Goal: Task Accomplishment & Management: Complete application form

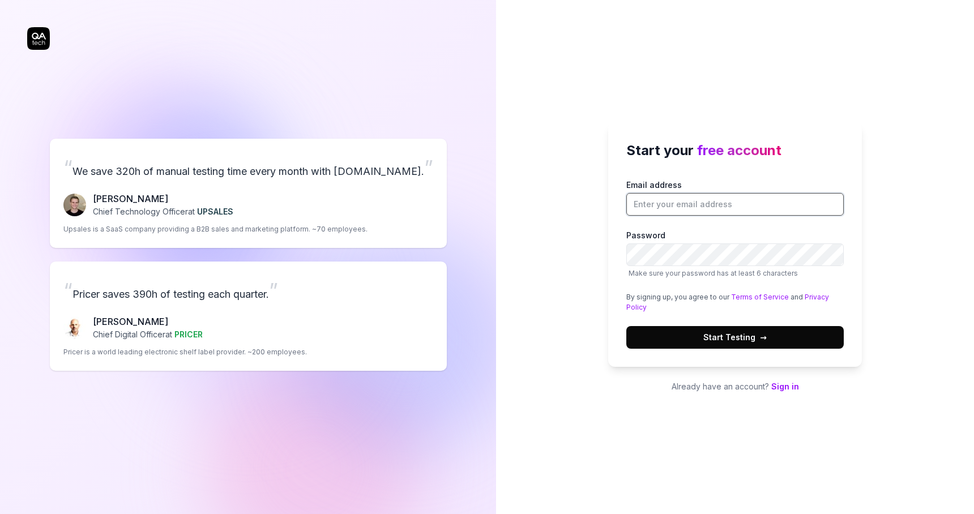
click at [677, 203] on input "Email address" at bounding box center [734, 204] width 217 height 23
type input "[PERSON_NAME][EMAIL_ADDRESS][DOMAIN_NAME]"
click at [565, 174] on div "Start your free account Email address patrick.sagmeister@finmatics.com Password…" at bounding box center [735, 257] width 478 height 514
click at [770, 333] on button "Start Testing →" at bounding box center [734, 337] width 217 height 23
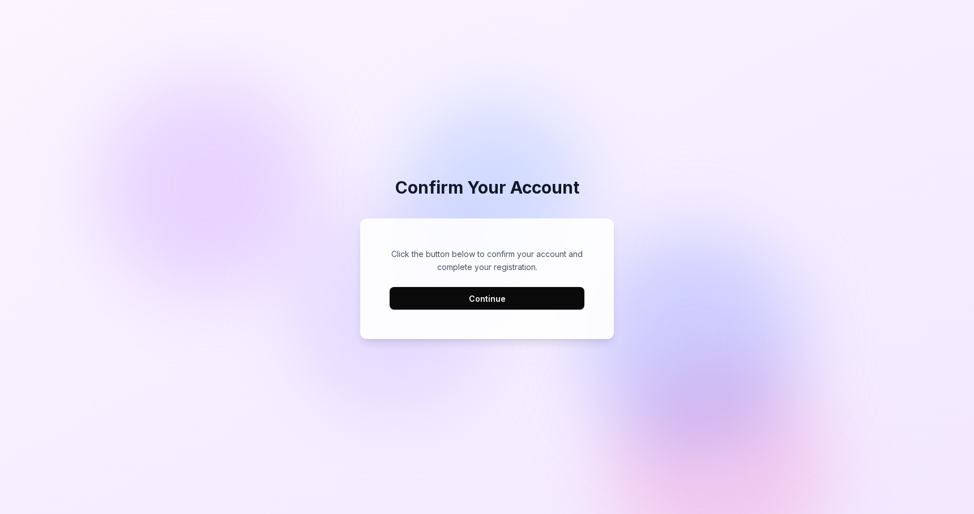
click at [503, 302] on button "Continue" at bounding box center [486, 298] width 195 height 23
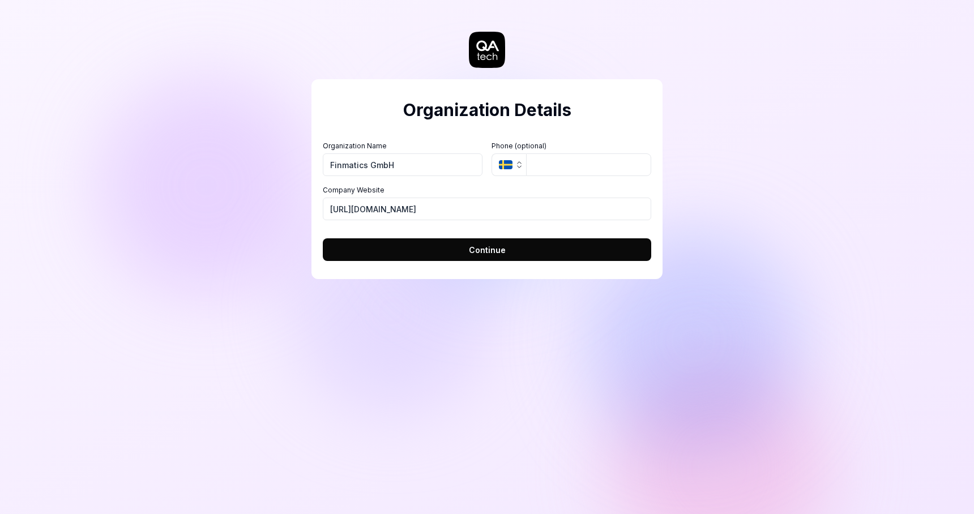
type input "Finmatics GmbH"
click at [511, 167] on icon "button" at bounding box center [506, 164] width 14 height 9
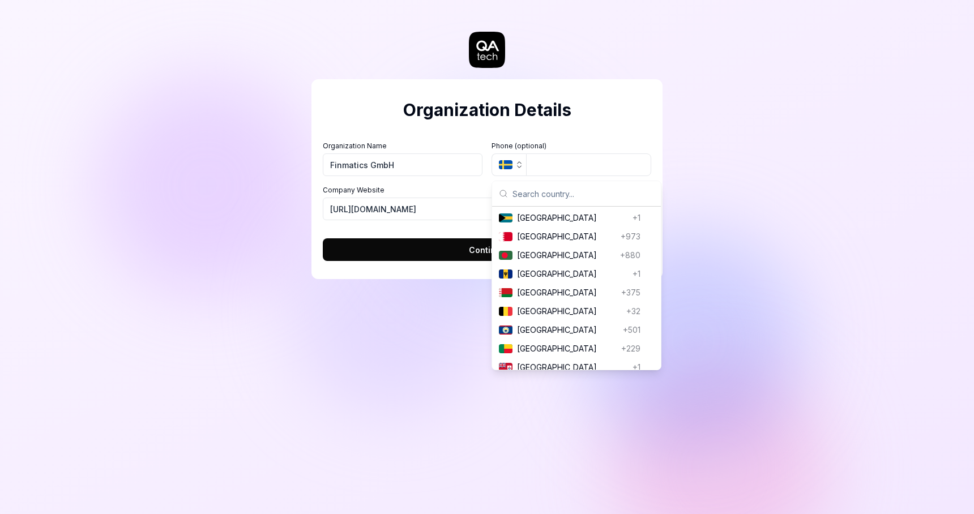
scroll to position [278, 0]
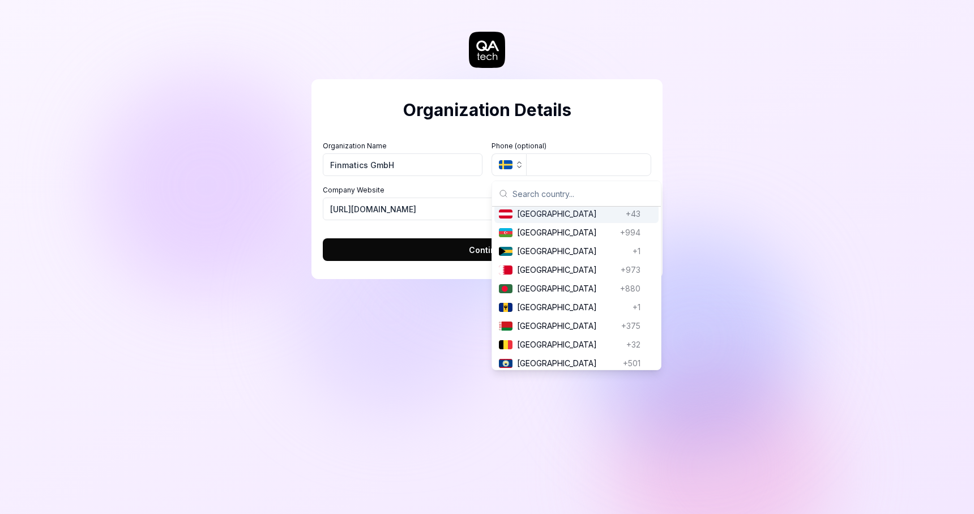
click at [547, 195] on input "text" at bounding box center [583, 193] width 142 height 25
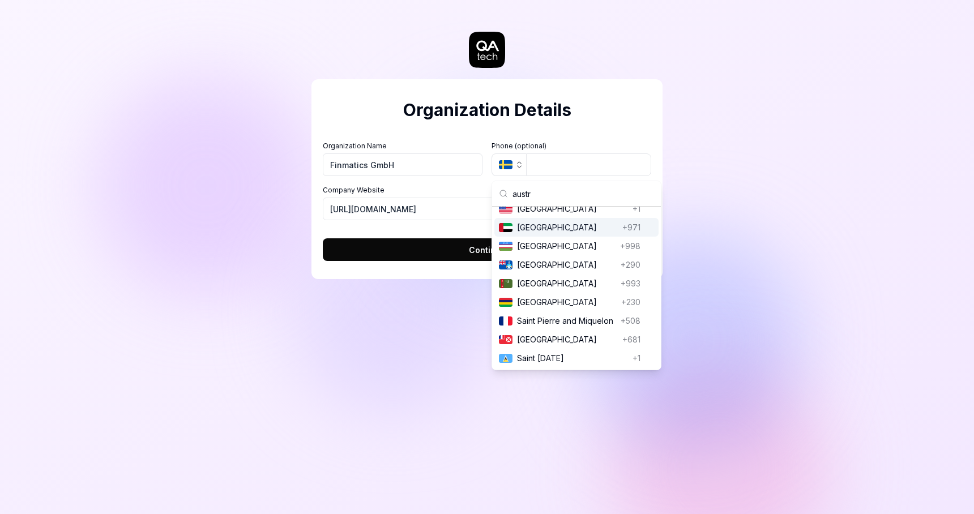
scroll to position [0, 0]
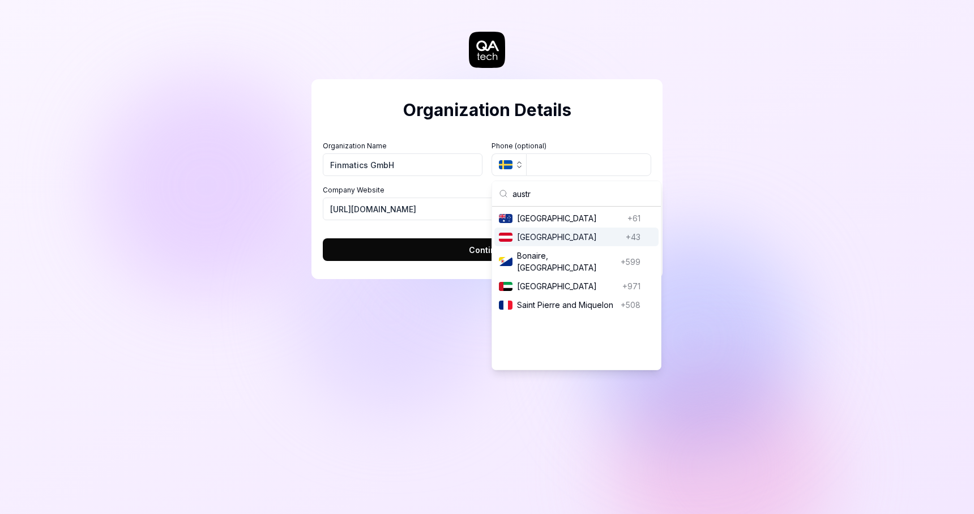
type input "austr"
click at [594, 236] on span "[GEOGRAPHIC_DATA]" at bounding box center [569, 237] width 104 height 12
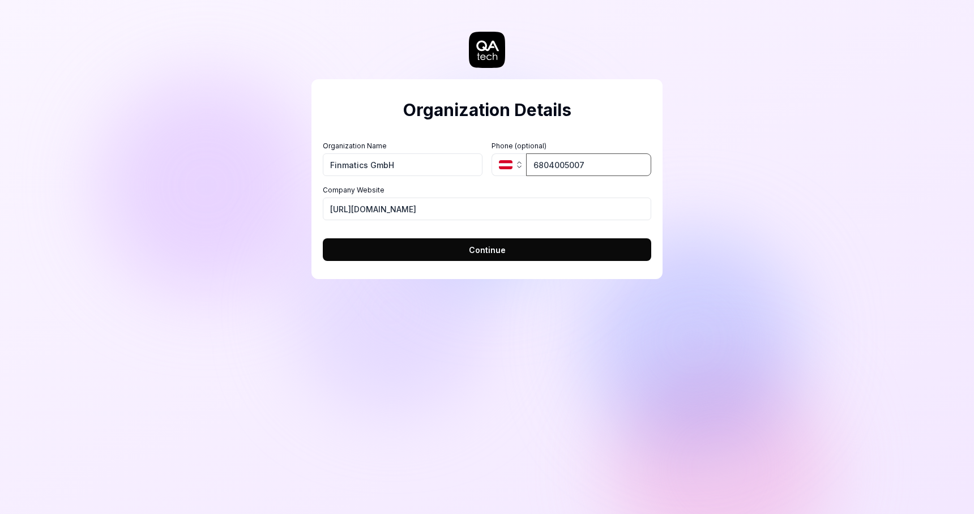
type input "6804005007"
click at [595, 102] on h2 "Organization Details" at bounding box center [487, 109] width 328 height 25
click at [503, 251] on span "Continue" at bounding box center [487, 250] width 37 height 12
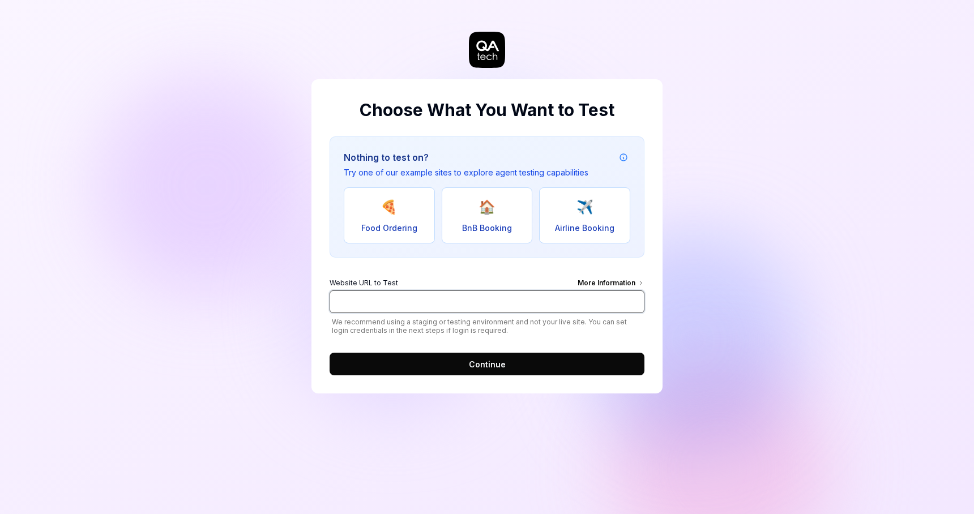
click at [389, 301] on input "Website URL to Test More Information" at bounding box center [486, 301] width 315 height 23
type input "i"
type input "[URL][DOMAIN_NAME]"
click at [443, 367] on button "Continue" at bounding box center [486, 364] width 315 height 23
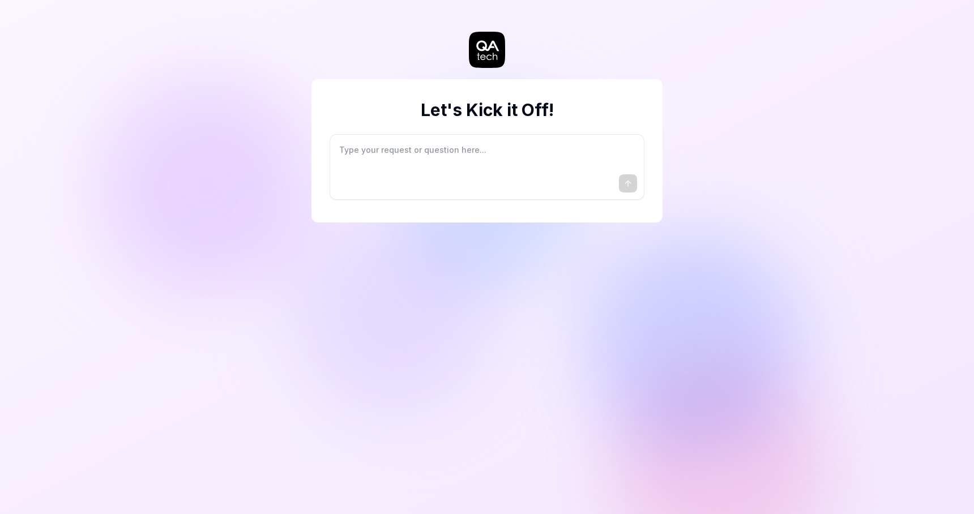
type textarea "*"
type textarea "I"
type textarea "*"
type textarea "I"
type textarea "*"
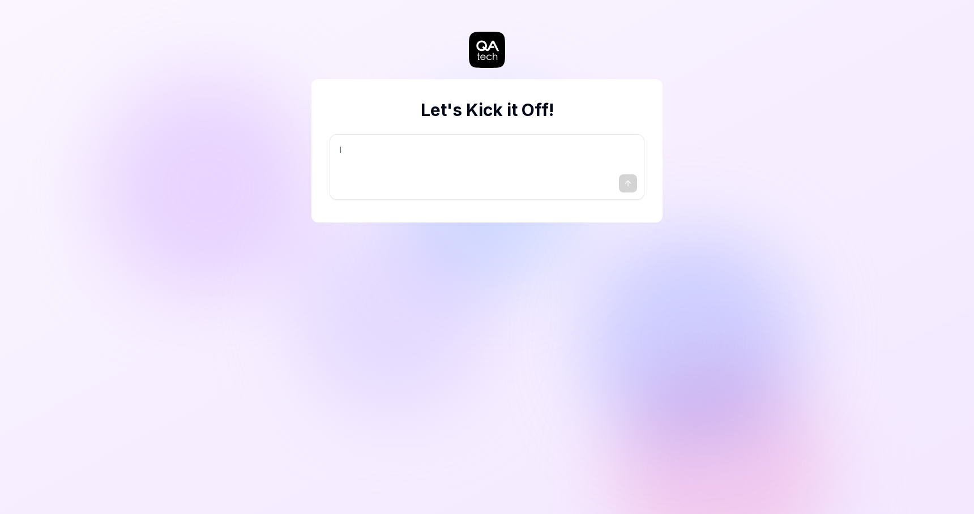
type textarea "I w"
type textarea "*"
type textarea "I wa"
type textarea "*"
type textarea "I wan"
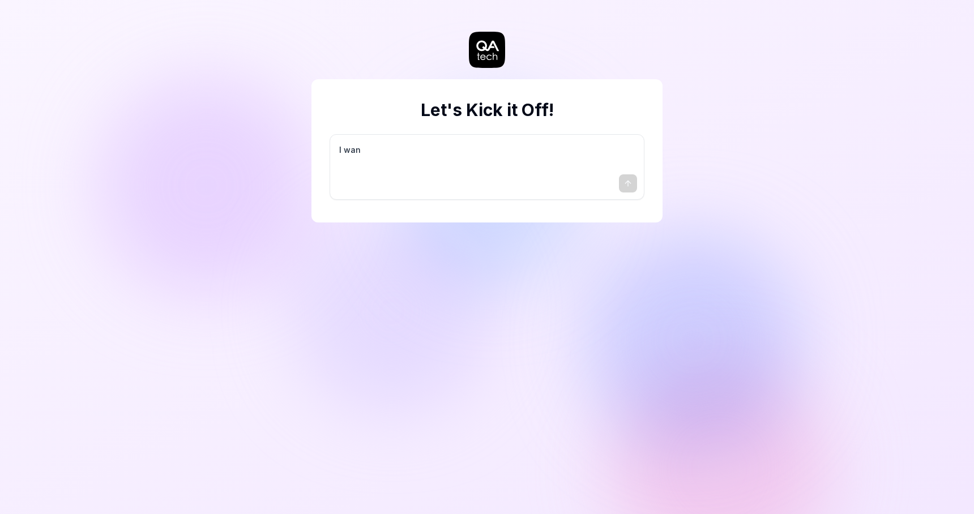
type textarea "*"
type textarea "I want"
type textarea "*"
type textarea "I want"
type textarea "*"
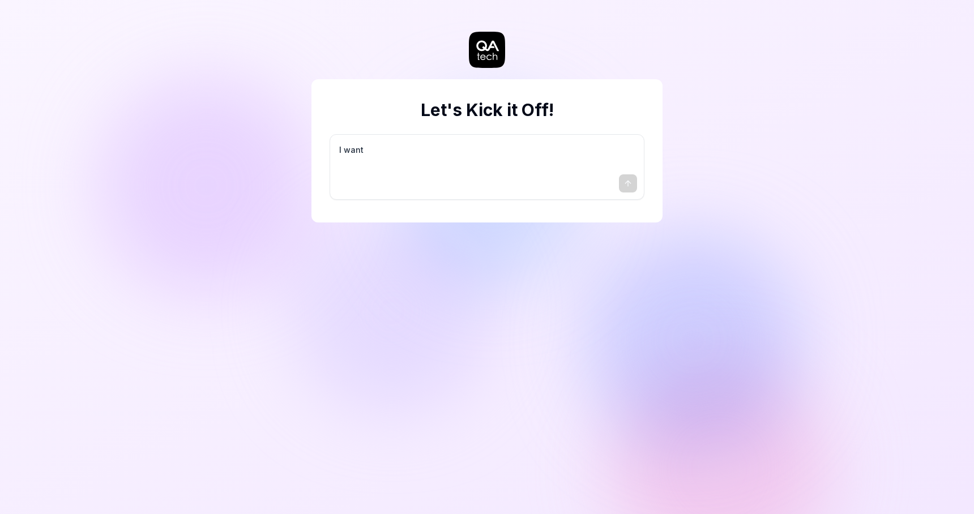
type textarea "I want a"
type textarea "*"
type textarea "I want a"
type textarea "*"
type textarea "I want a g"
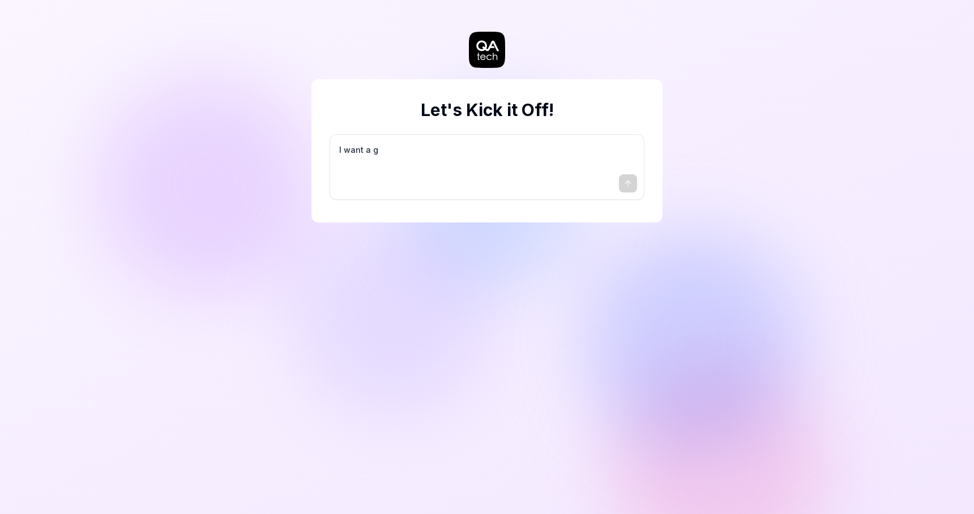
type textarea "*"
type textarea "I want a go"
type textarea "*"
type textarea "I want a goo"
type textarea "*"
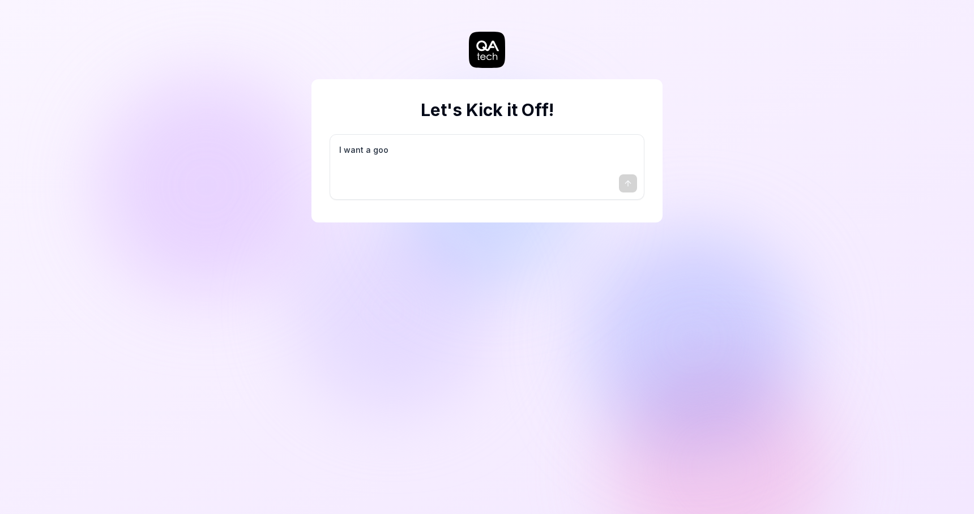
type textarea "I want a good"
type textarea "*"
type textarea "I want a good"
type textarea "*"
type textarea "I want a good t"
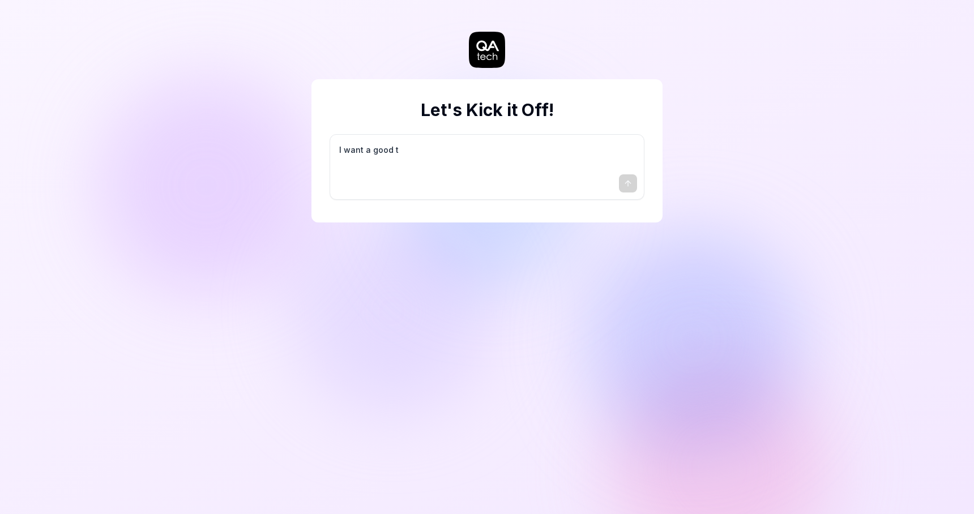
type textarea "*"
type textarea "I want a good te"
type textarea "*"
type textarea "I want a good tes"
type textarea "*"
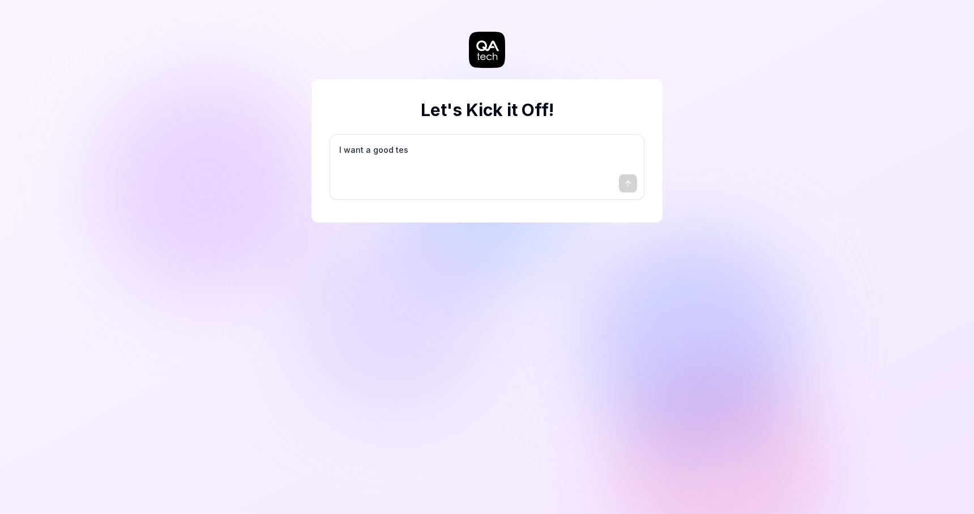
type textarea "I want a good test"
type textarea "*"
type textarea "I want a good test"
type textarea "*"
type textarea "I want a good test s"
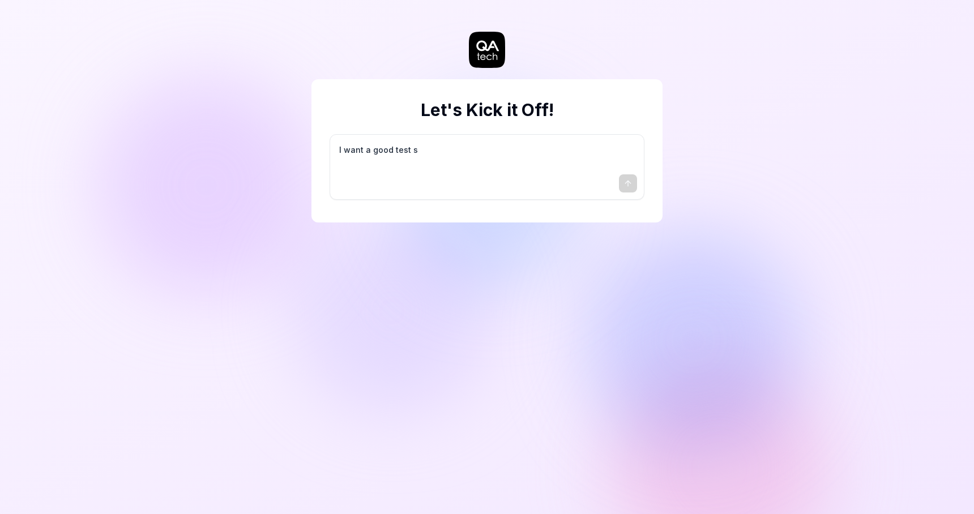
type textarea "*"
type textarea "I want a good test se"
type textarea "*"
type textarea "I want a good test set"
type textarea "*"
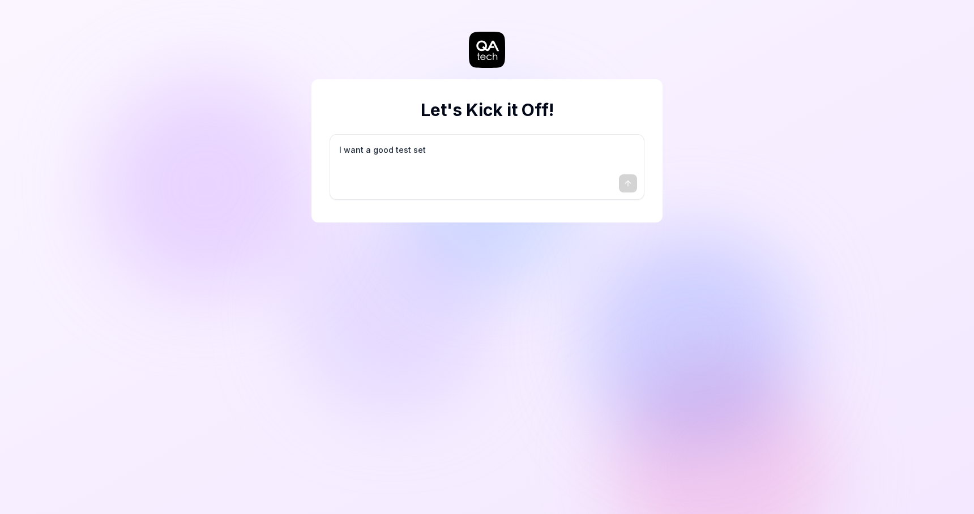
type textarea "I want a good test setu"
type textarea "*"
type textarea "I want a good test setup"
type textarea "*"
type textarea "I want a good test setup"
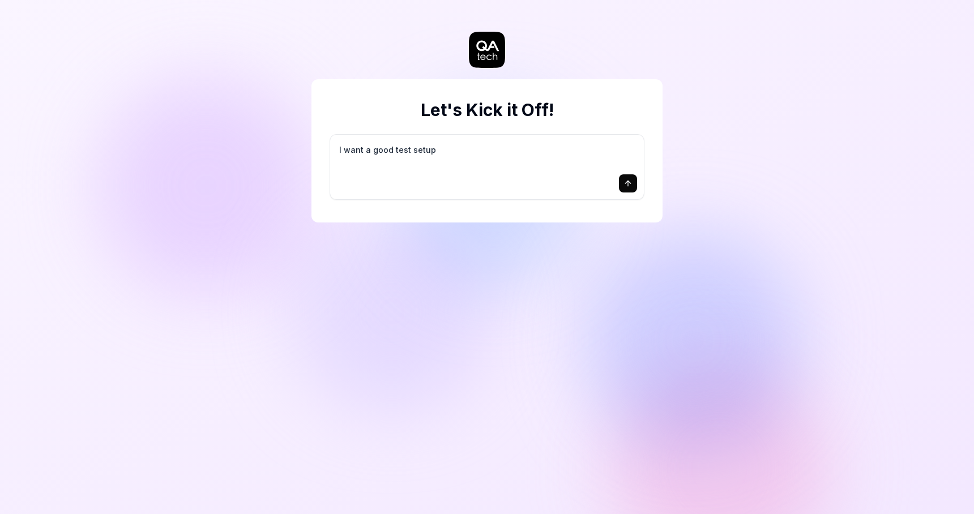
type textarea "*"
type textarea "I want a good test setup f"
type textarea "*"
type textarea "I want a good test setup fo"
type textarea "*"
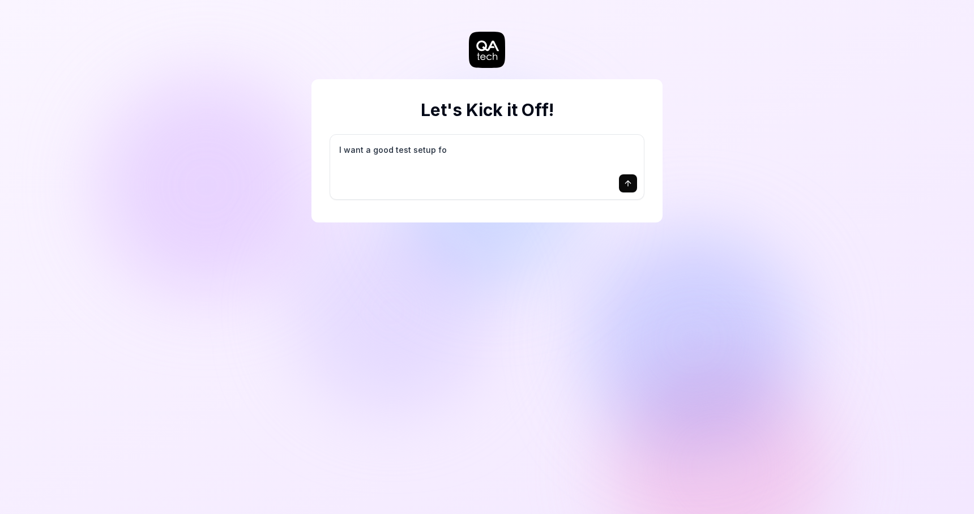
type textarea "I want a good test setup for"
type textarea "*"
type textarea "I want a good test setup for"
type textarea "*"
type textarea "I want a good test setup for m"
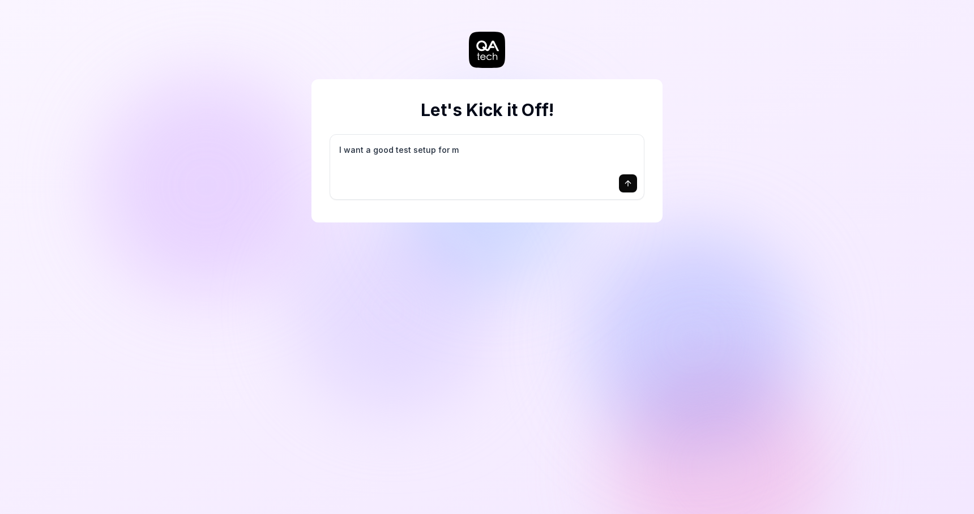
type textarea "*"
type textarea "I want a good test setup for my"
type textarea "*"
type textarea "I want a good test setup for my"
type textarea "*"
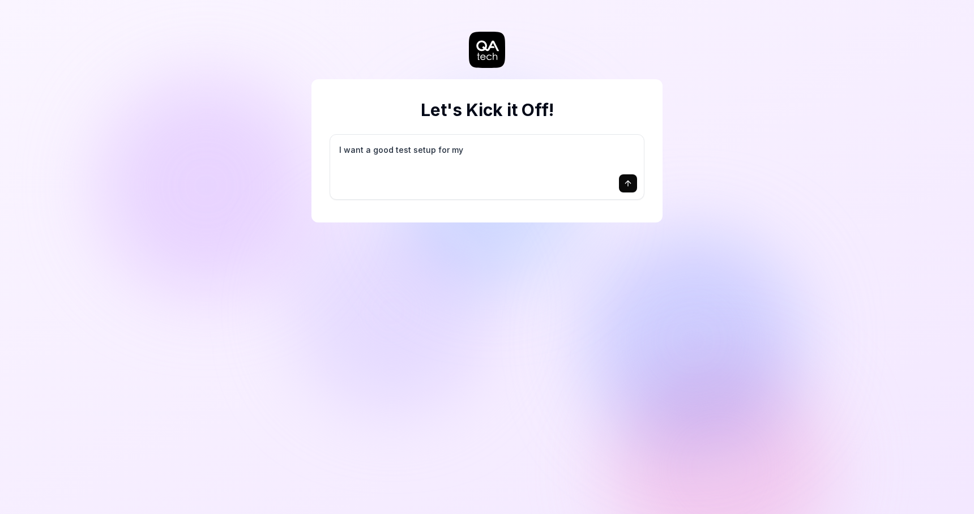
type textarea "I want a good test setup for my s"
type textarea "*"
type textarea "I want a good test setup for my si"
type textarea "*"
type textarea "I want a good test setup for my sit"
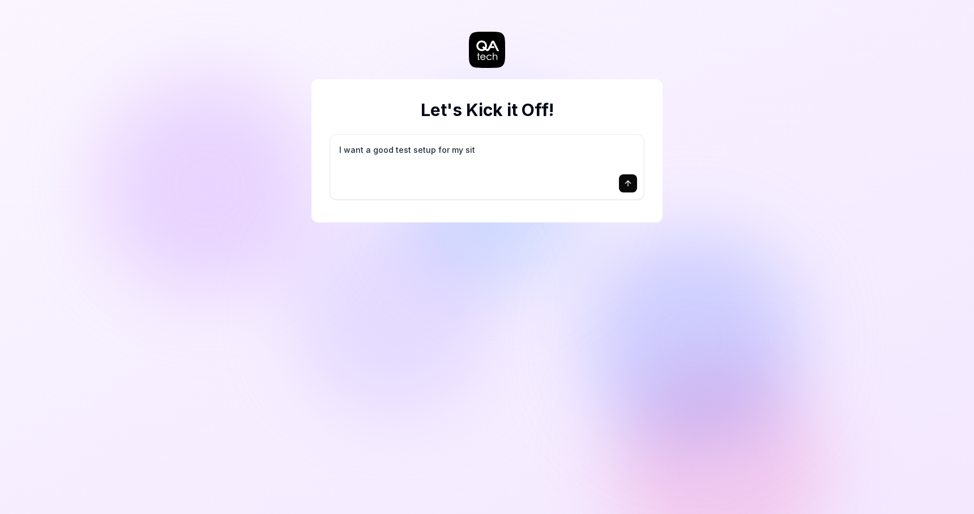
type textarea "*"
type textarea "I want a good test setup for my site"
type textarea "*"
type textarea "I want a good test setup for my site"
type textarea "*"
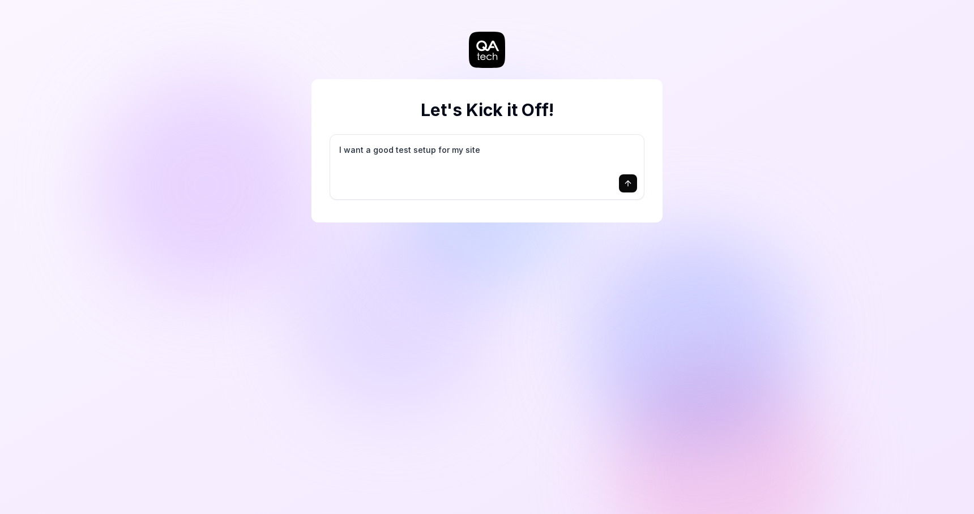
type textarea "I want a good test setup for my site -"
type textarea "*"
type textarea "I want a good test setup for my site -"
type textarea "*"
type textarea "I want a good test setup for my site - h"
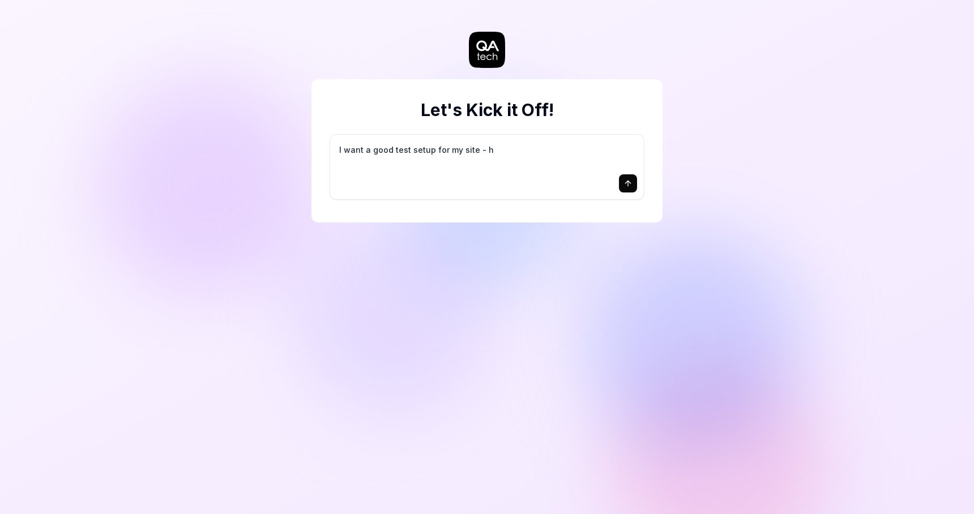
type textarea "*"
type textarea "I want a good test setup for my site - he"
type textarea "*"
type textarea "I want a good test setup for my site - hel"
type textarea "*"
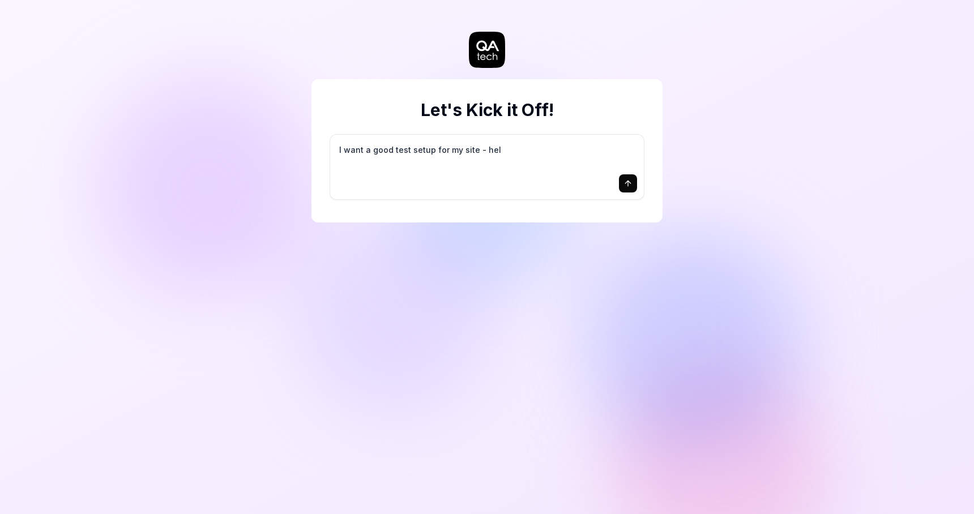
type textarea "I want a good test setup for my site - help"
type textarea "*"
type textarea "I want a good test setup for my site - help"
type textarea "*"
type textarea "I want a good test setup for my site - help m"
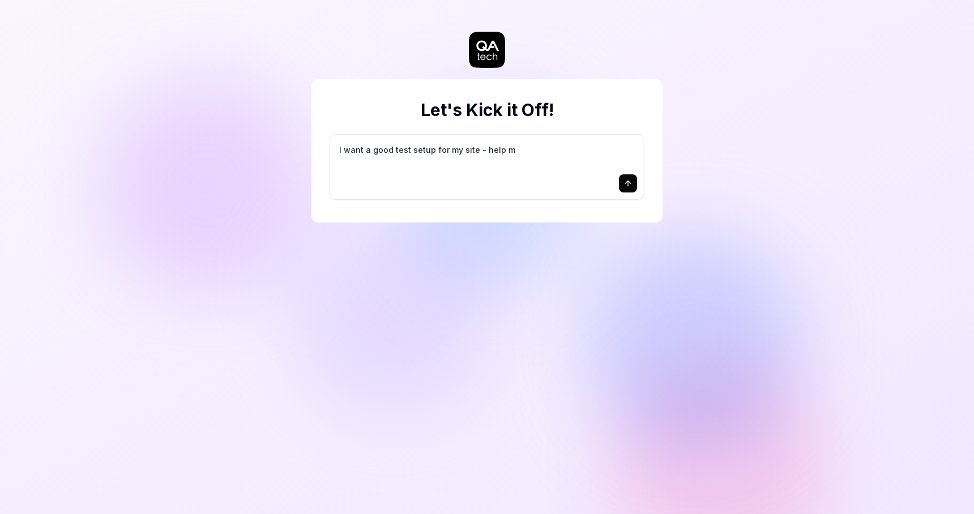
type textarea "*"
type textarea "I want a good test setup for my site - help me"
type textarea "*"
type textarea "I want a good test setup for my site - help me"
type textarea "*"
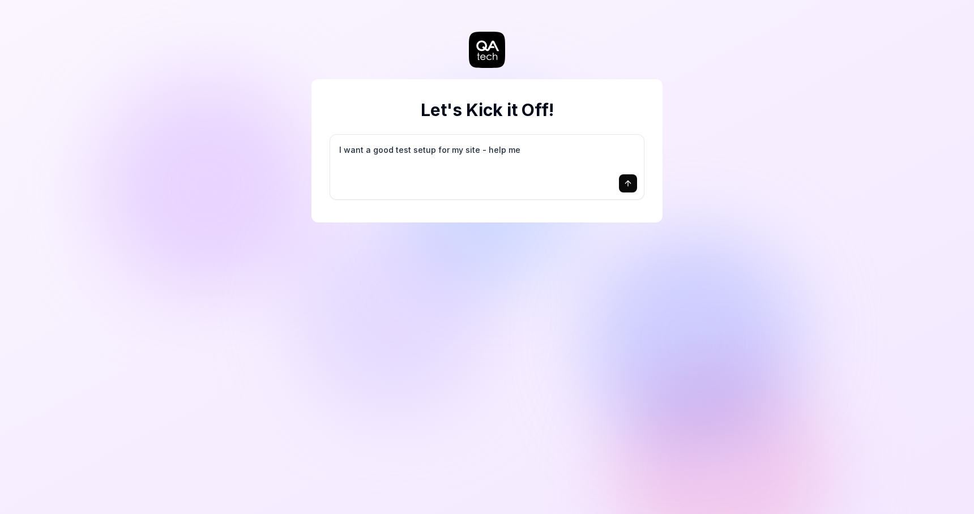
type textarea "I want a good test setup for my site - help me c"
type textarea "*"
type textarea "I want a good test setup for my site - help me cr"
type textarea "*"
type textarea "I want a good test setup for my site - help me cre"
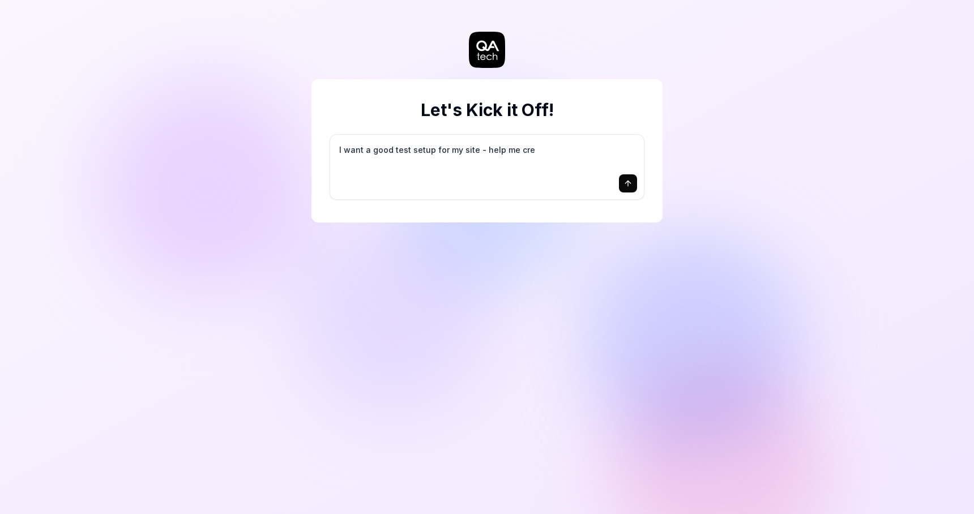
type textarea "*"
type textarea "I want a good test setup for my site - help me crea"
type textarea "*"
type textarea "I want a good test setup for my site - help me creat"
type textarea "*"
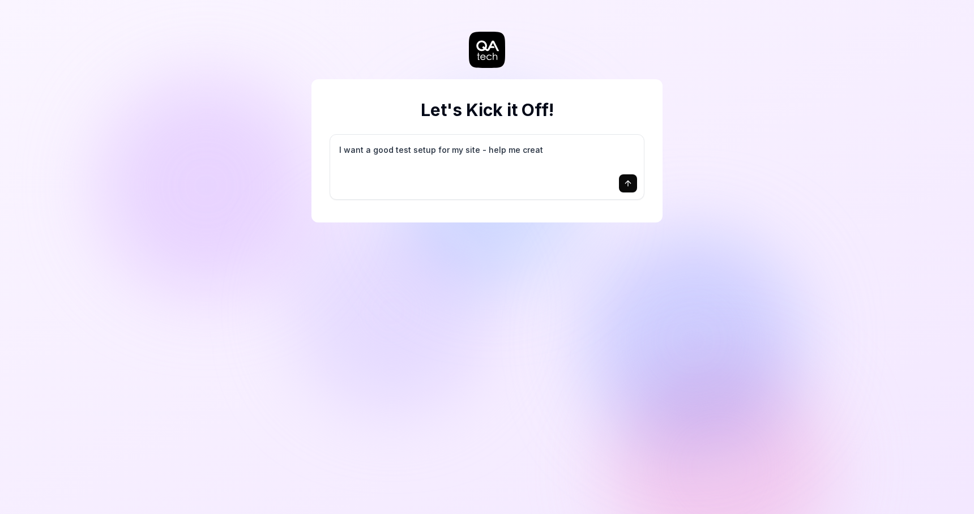
type textarea "I want a good test setup for my site - help me create"
type textarea "*"
type textarea "I want a good test setup for my site - help me create"
type textarea "*"
type textarea "I want a good test setup for my site - help me create t"
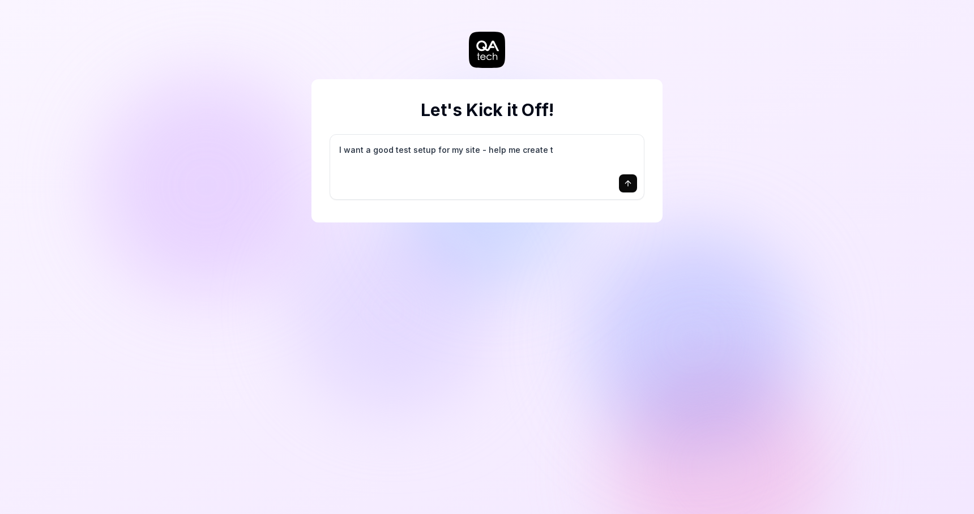
type textarea "*"
type textarea "I want a good test setup for my site - help me create th"
type textarea "*"
type textarea "I want a good test setup for my site - help me create the"
type textarea "*"
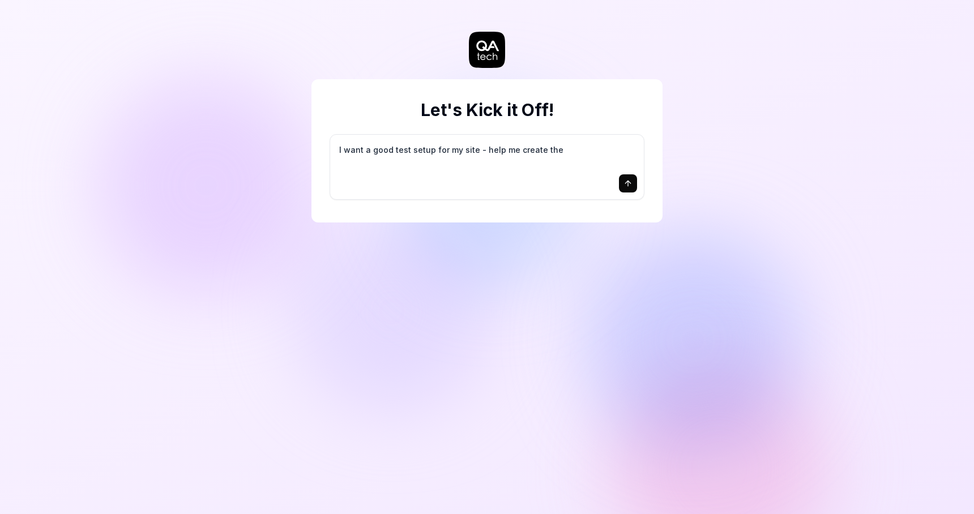
type textarea "I want a good test setup for my site - help me create the"
type textarea "*"
type textarea "I want a good test setup for my site - help me create the f"
type textarea "*"
type textarea "I want a good test setup for my site - help me create the fi"
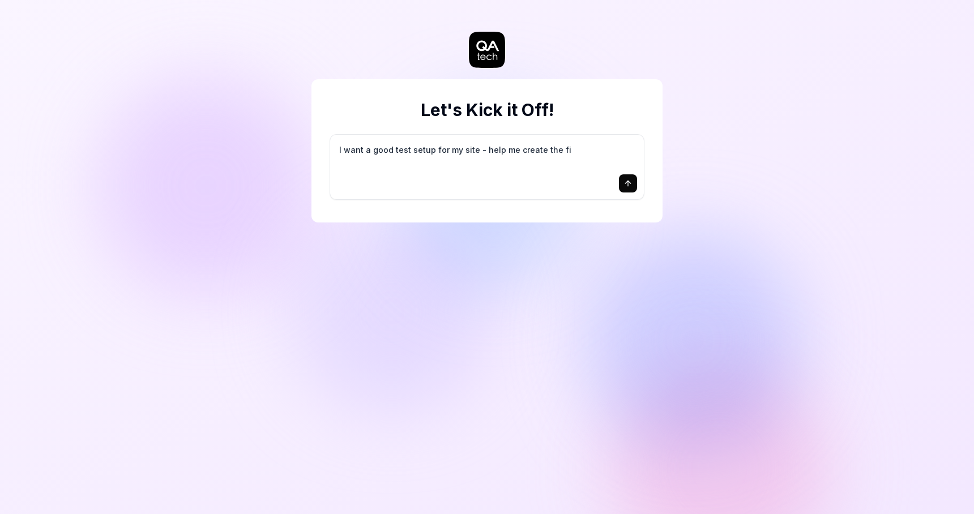
type textarea "*"
type textarea "I want a good test setup for my site - help me create the fir"
type textarea "*"
type textarea "I want a good test setup for my site - help me create the firs"
type textarea "*"
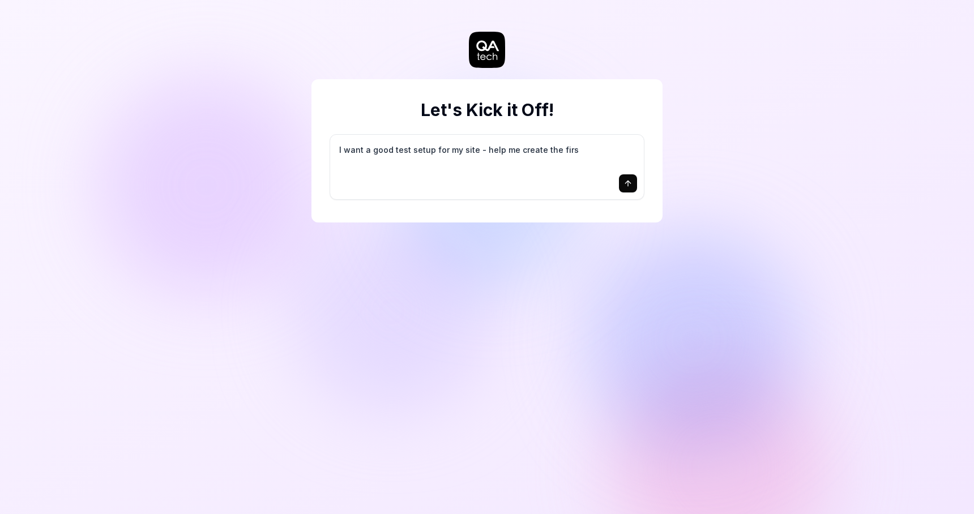
type textarea "I want a good test setup for my site - help me create the first"
type textarea "*"
type textarea "I want a good test setup for my site - help me create the first"
type textarea "*"
type textarea "I want a good test setup for my site - help me create the first 3"
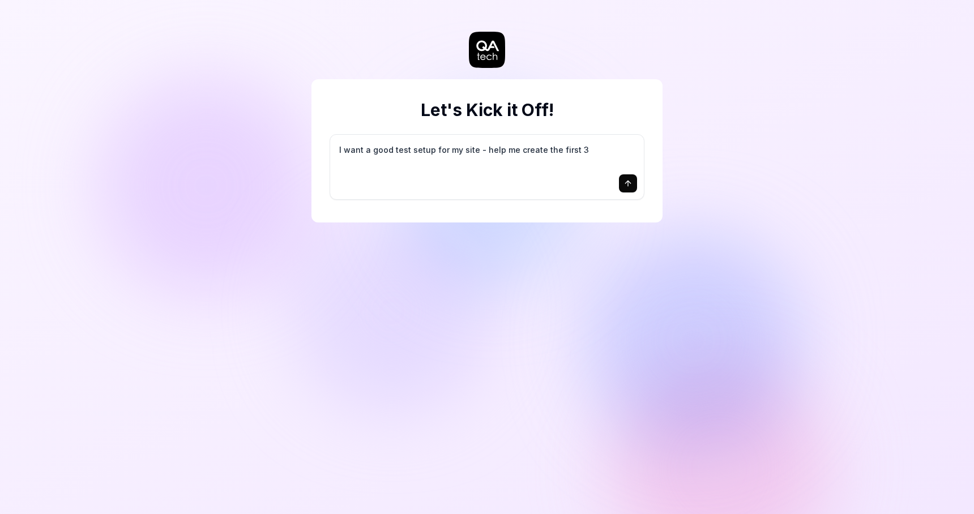
type textarea "*"
type textarea "I want a good test setup for my site - help me create the first 3-"
type textarea "*"
type textarea "I want a good test setup for my site - help me create the first 3-5"
type textarea "*"
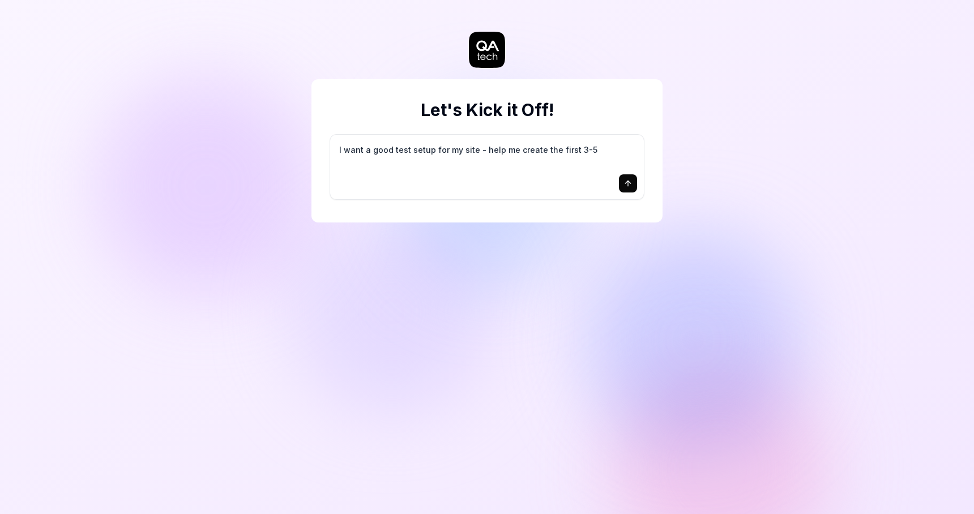
type textarea "I want a good test setup for my site - help me create the first 3-5"
type textarea "*"
type textarea "I want a good test setup for my site - help me create the first 3-5 t"
type textarea "*"
type textarea "I want a good test setup for my site - help me create the first 3-5 te"
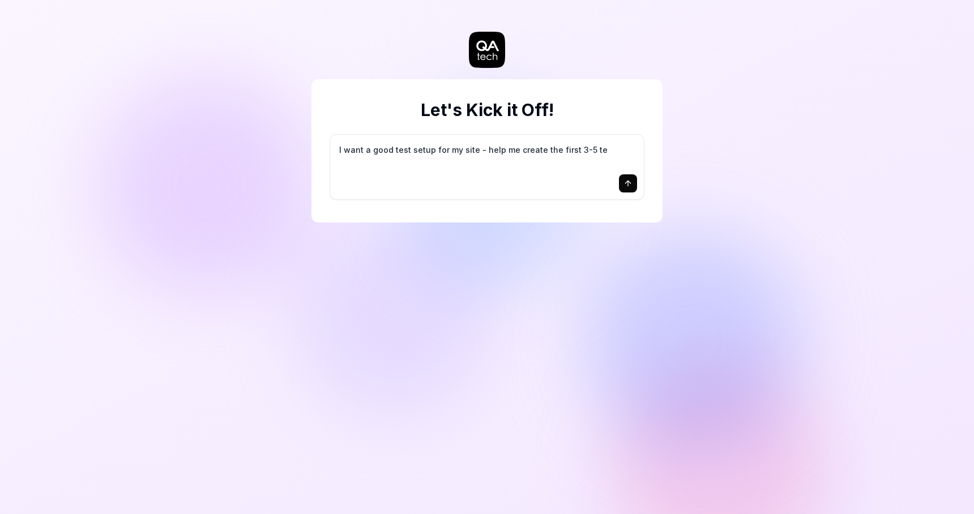
type textarea "*"
type textarea "I want a good test setup for my site - help me create the first 3-5 tes"
type textarea "*"
type textarea "I want a good test setup for my site - help me create the first 3-5 test"
type textarea "*"
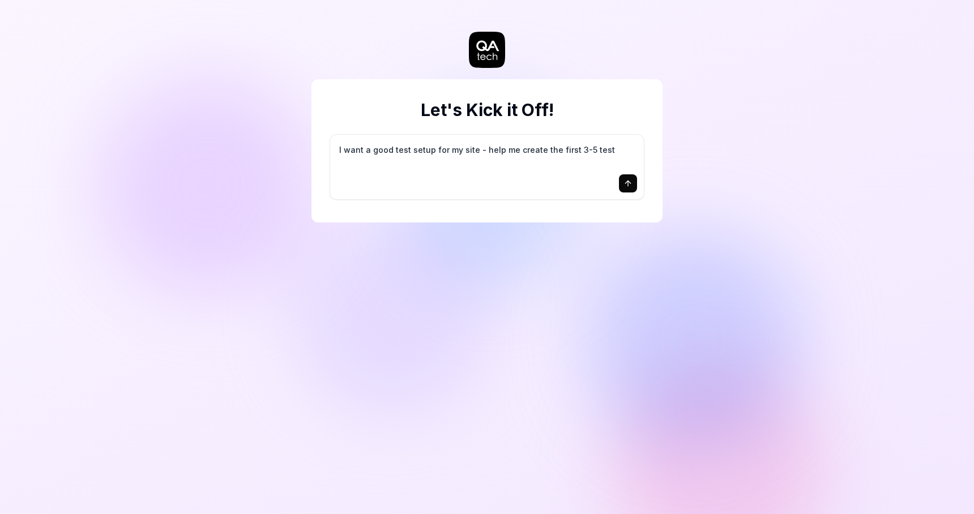
type textarea "I want a good test setup for my site - help me create the first 3-5 test"
type textarea "*"
type textarea "I want a good test setup for my site - help me create the first 3-5 test c"
type textarea "*"
type textarea "I want a good test setup for my site - help me create the first 3-5 test ca"
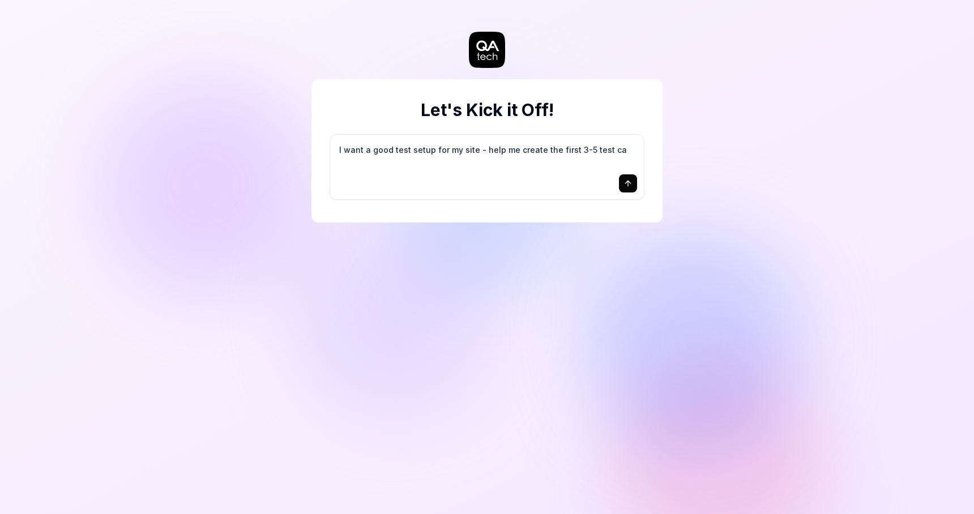
type textarea "*"
type textarea "I want a good test setup for my site - help me create the first 3-5 test cas"
type textarea "*"
type textarea "I want a good test setup for my site - help me create the first 3-5 test case"
type textarea "*"
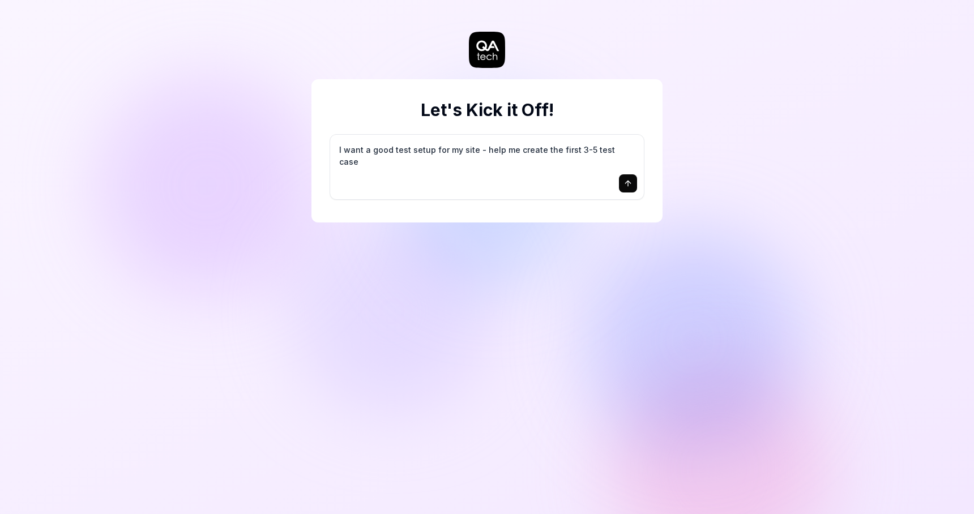
type textarea "I want a good test setup for my site - help me create the first 3-5 test cases"
click at [472, 160] on textarea "I want a good test setup for my site - help me create the first 3-5 test cases" at bounding box center [487, 156] width 300 height 28
click at [632, 183] on icon "submit" at bounding box center [627, 183] width 9 height 9
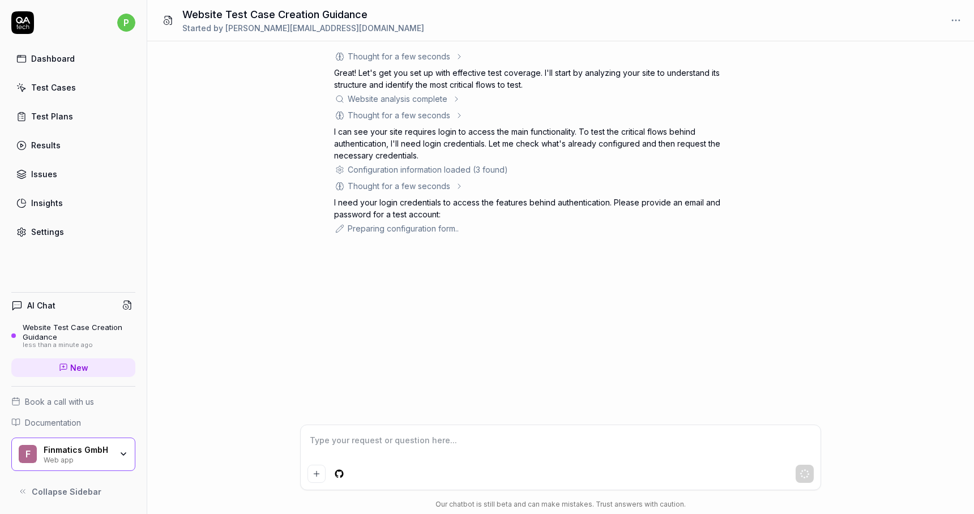
scroll to position [96, 0]
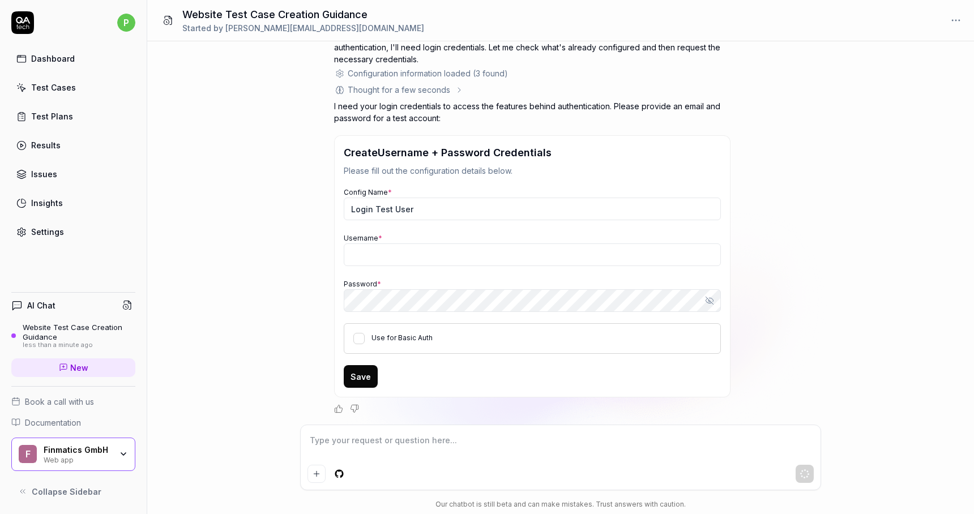
type textarea "*"
type input "[PERSON_NAME][EMAIL_ADDRESS][DOMAIN_NAME]"
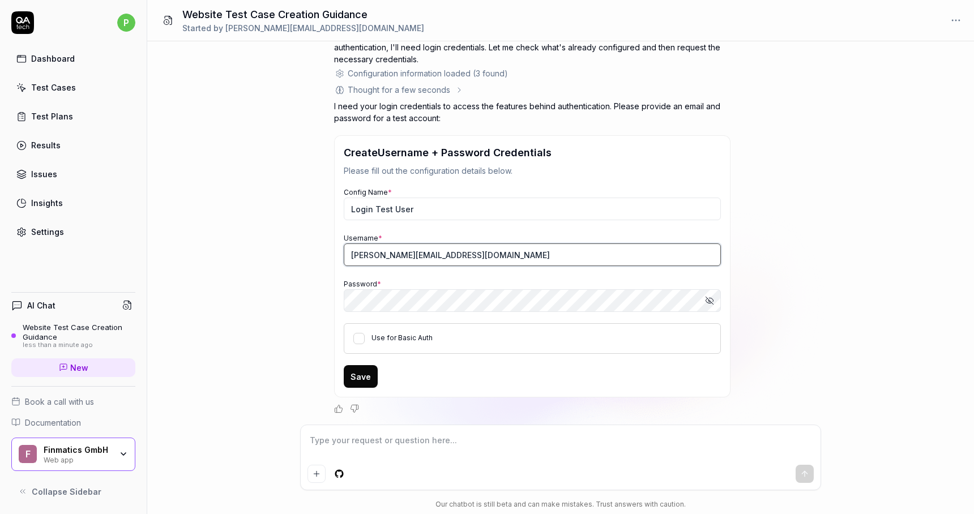
type textarea "*"
click at [416, 259] on input "[PERSON_NAME][EMAIL_ADDRESS][DOMAIN_NAME]" at bounding box center [532, 254] width 377 height 23
click at [418, 257] on input "[PERSON_NAME][EMAIL_ADDRESS][DOMAIN_NAME]" at bounding box center [532, 254] width 377 height 23
click at [421, 258] on input "[PERSON_NAME][EMAIL_ADDRESS][DOMAIN_NAME]" at bounding box center [532, 254] width 377 height 23
type input "[PERSON_NAME][EMAIL_ADDRESS][DOMAIN_NAME]"
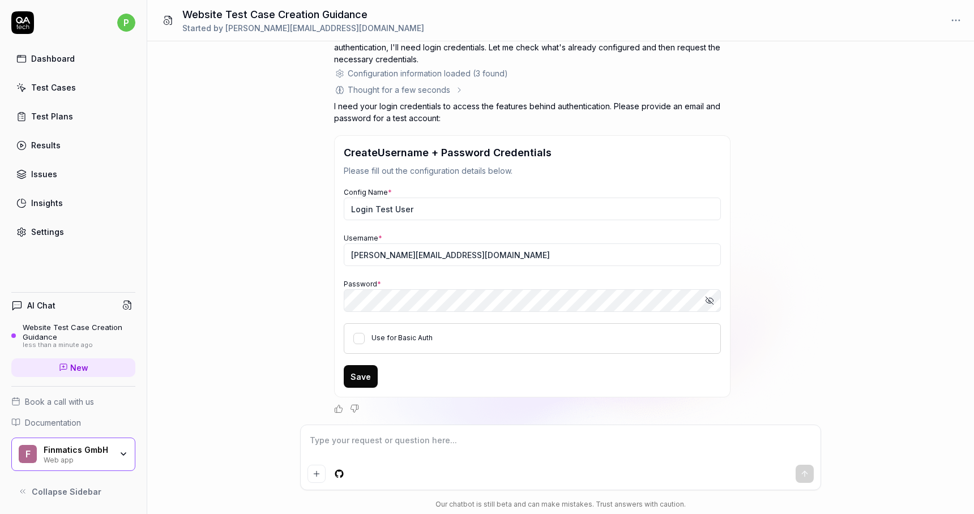
click at [817, 275] on div "Thought for a few seconds The user wants to set up their first 3-5 test cases f…" at bounding box center [560, 232] width 826 height 383
click at [360, 376] on button "Save" at bounding box center [361, 376] width 34 height 23
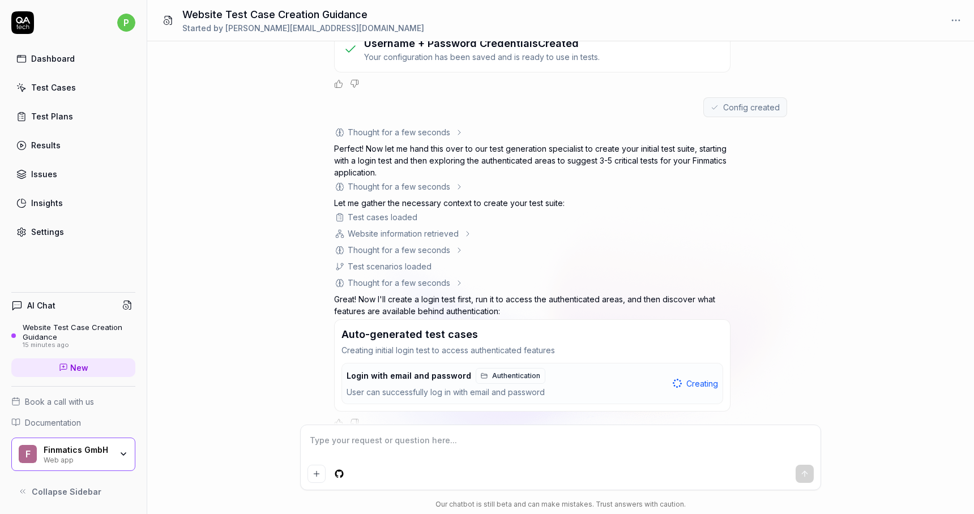
scroll to position [264, 0]
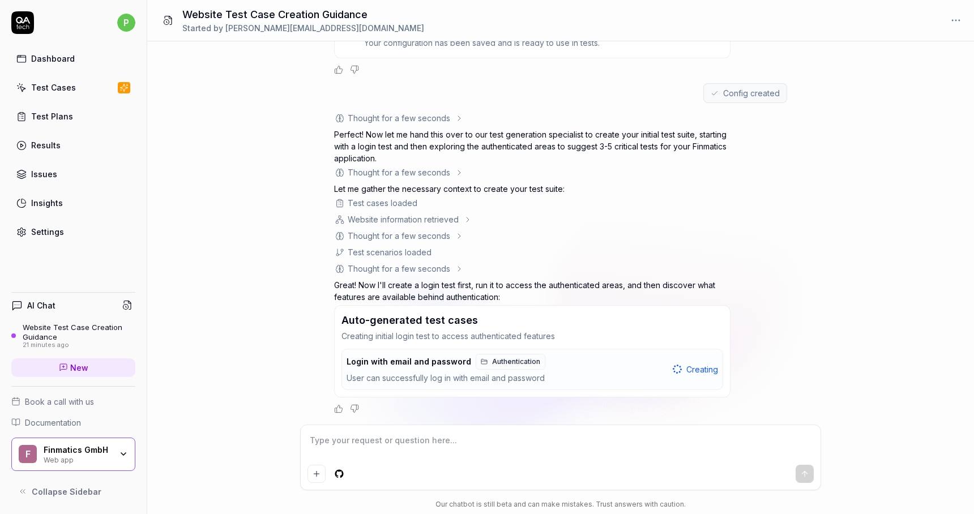
type textarea "*"
